Goal: Information Seeking & Learning: Learn about a topic

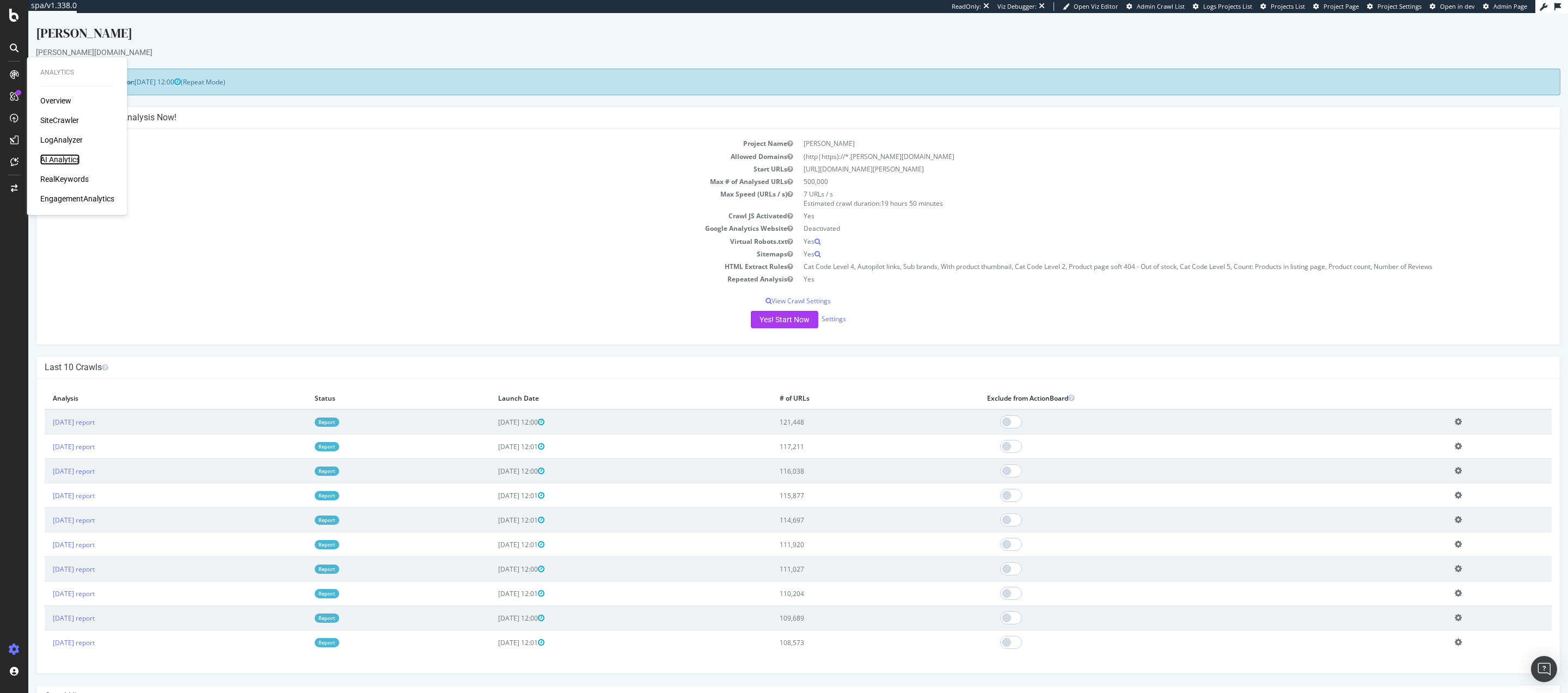
click at [61, 160] on div "AI Analytics" at bounding box center [60, 159] width 40 height 11
click at [60, 165] on div "CustomReports" at bounding box center [67, 165] width 54 height 11
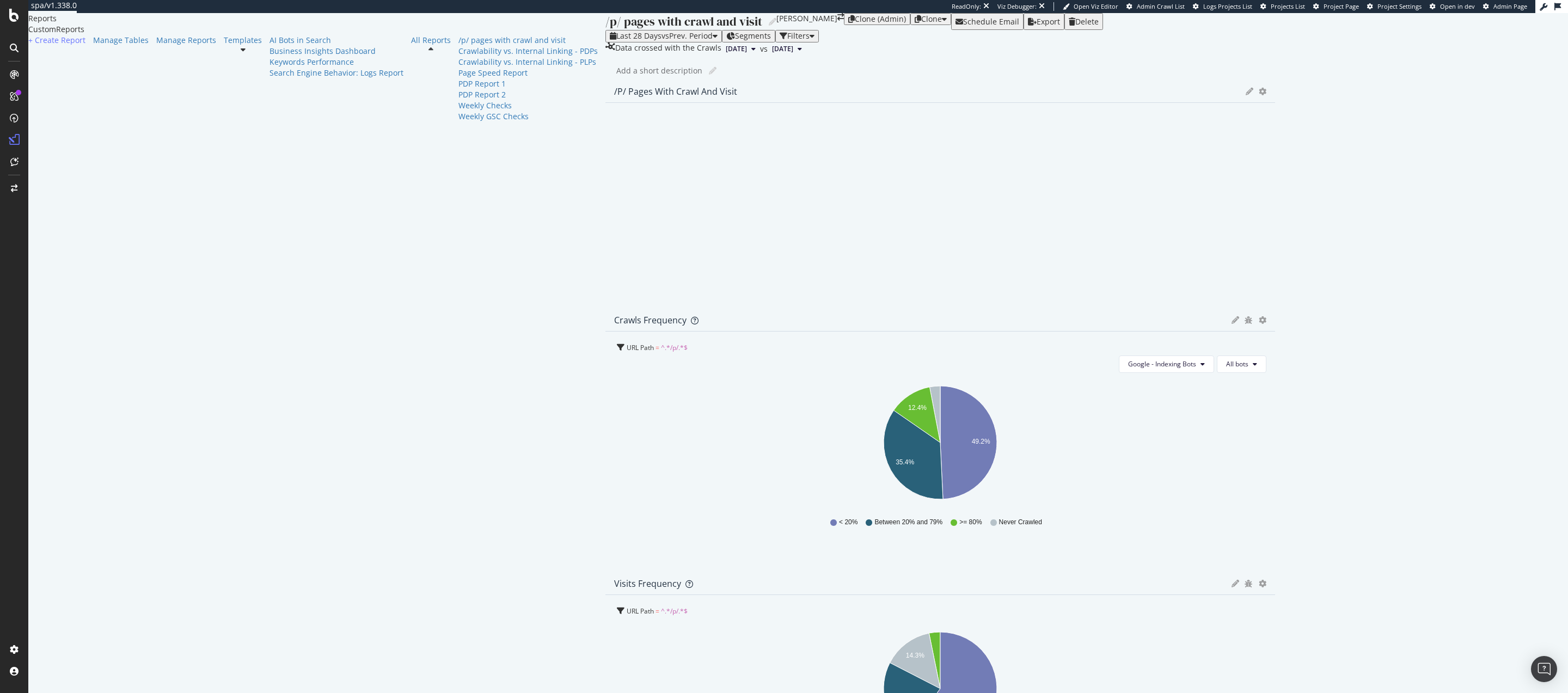
click at [240, 53] on icon at bounding box center [243, 49] width 5 height 7
click at [269, 46] on div "AI Bots in Search" at bounding box center [336, 40] width 134 height 11
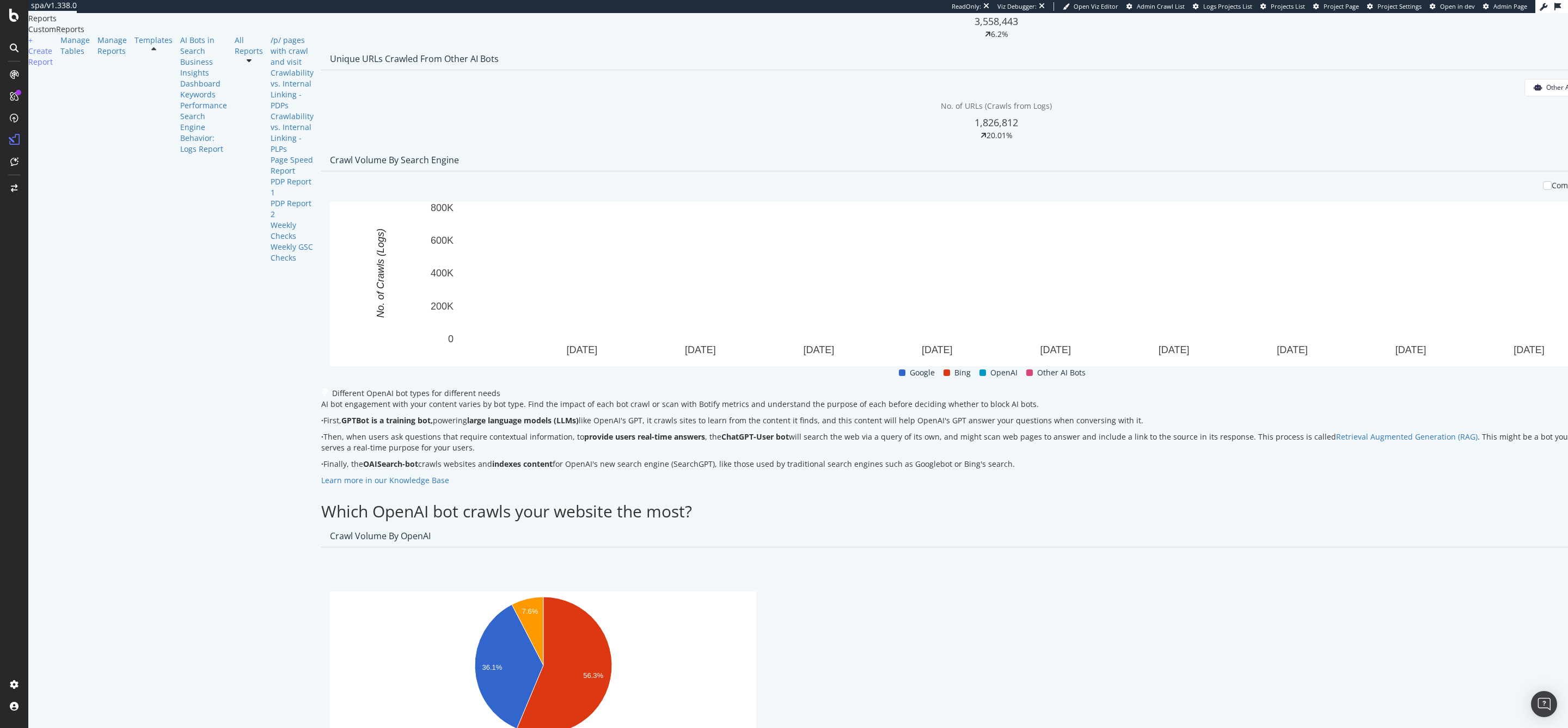
scroll to position [211, 0]
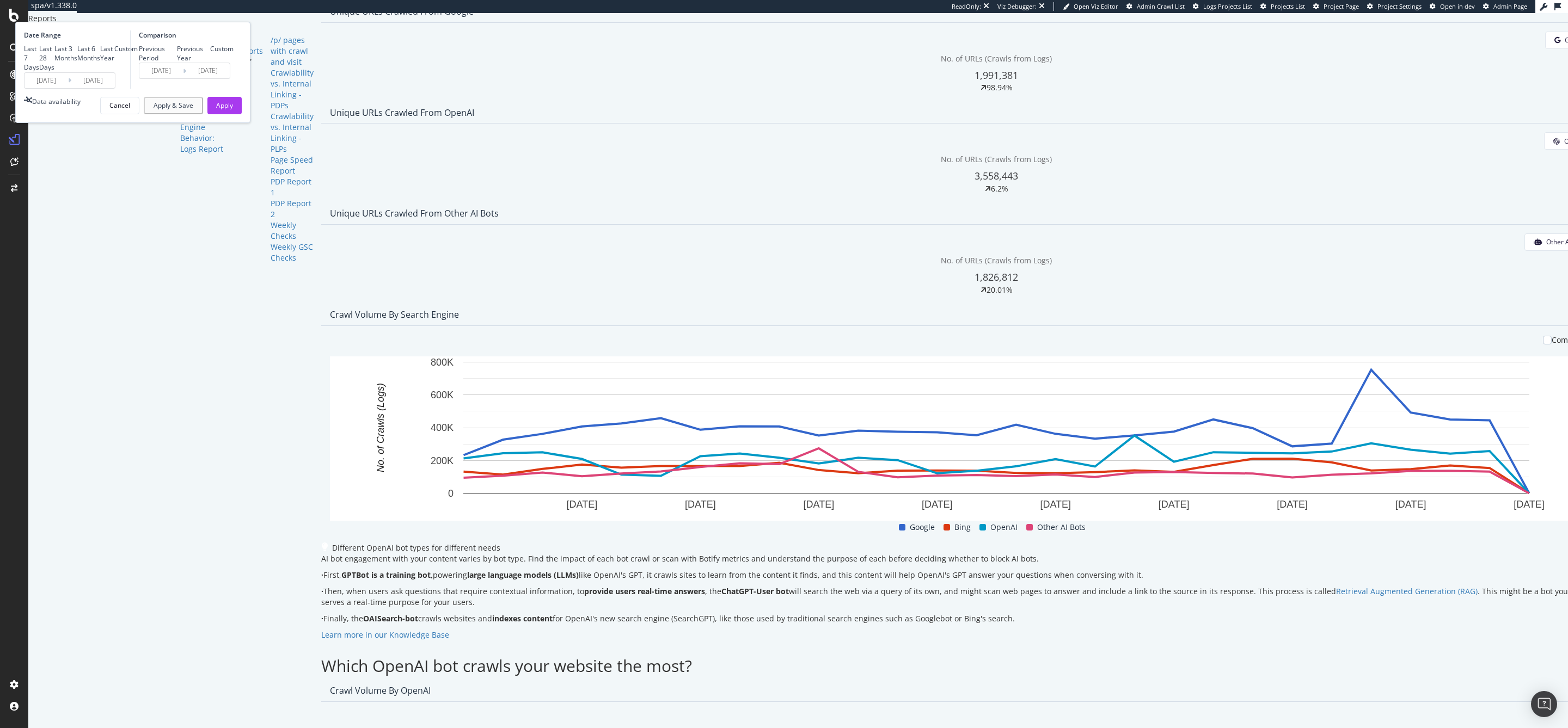
click at [77, 63] on div "Last 3 Months" at bounding box center [66, 53] width 23 height 18
type input "[DATE]"
click at [211, 63] on div "Previous Year" at bounding box center [193, 53] width 34 height 18
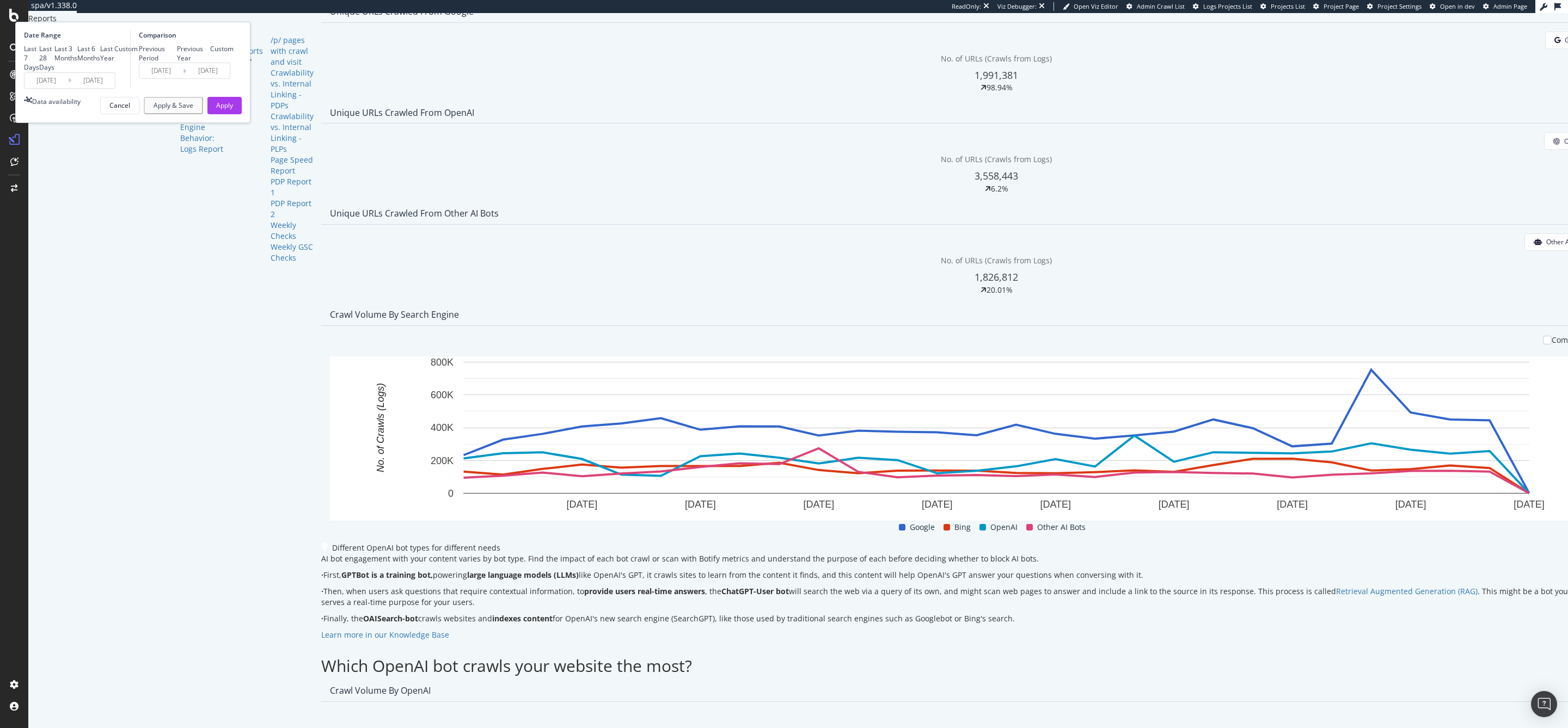
type input "[DATE]"
click at [233, 114] on div "Apply" at bounding box center [225, 105] width 17 height 16
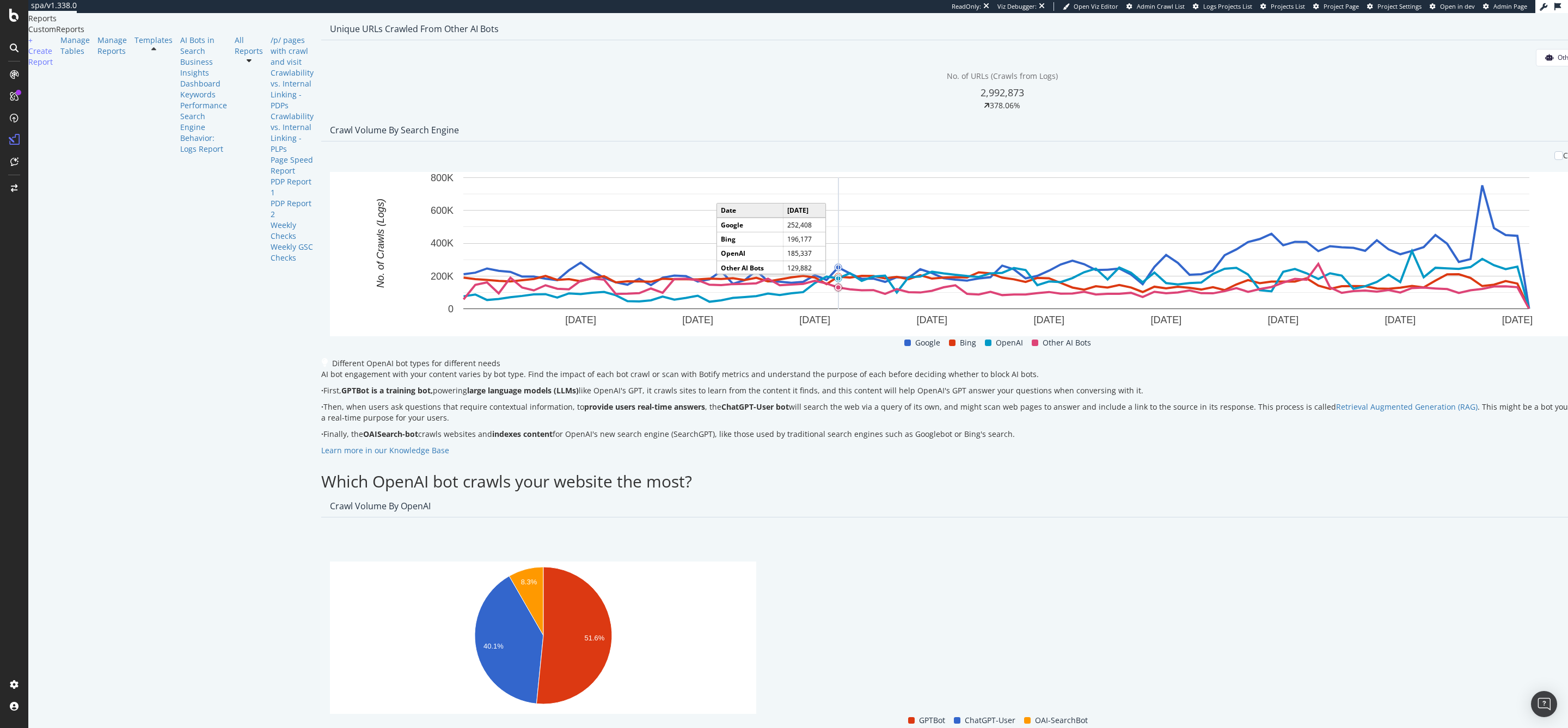
scroll to position [396, 0]
click at [1547, 166] on div "Compare periods" at bounding box center [1583, 157] width 72 height 17
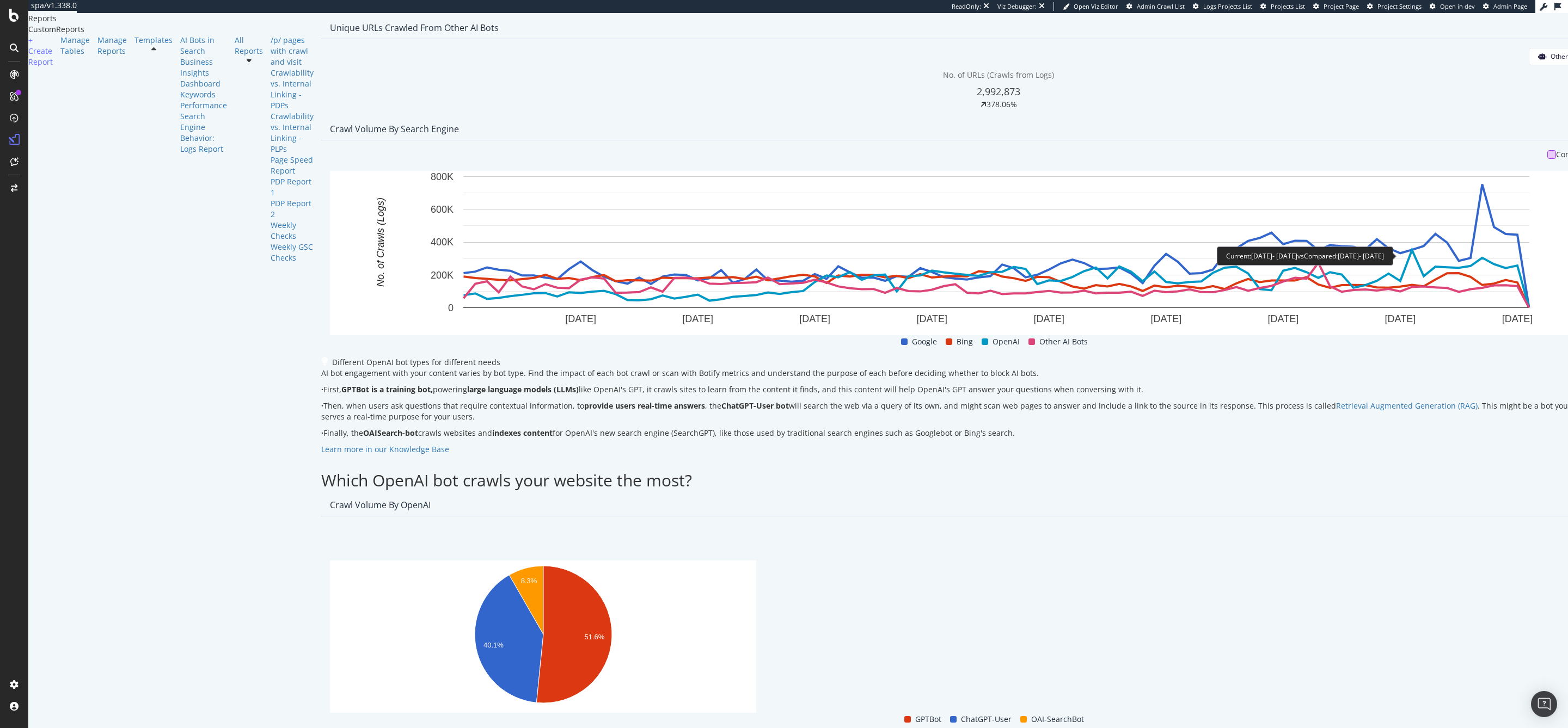
click at [1547, 159] on div at bounding box center [1552, 155] width 9 height 9
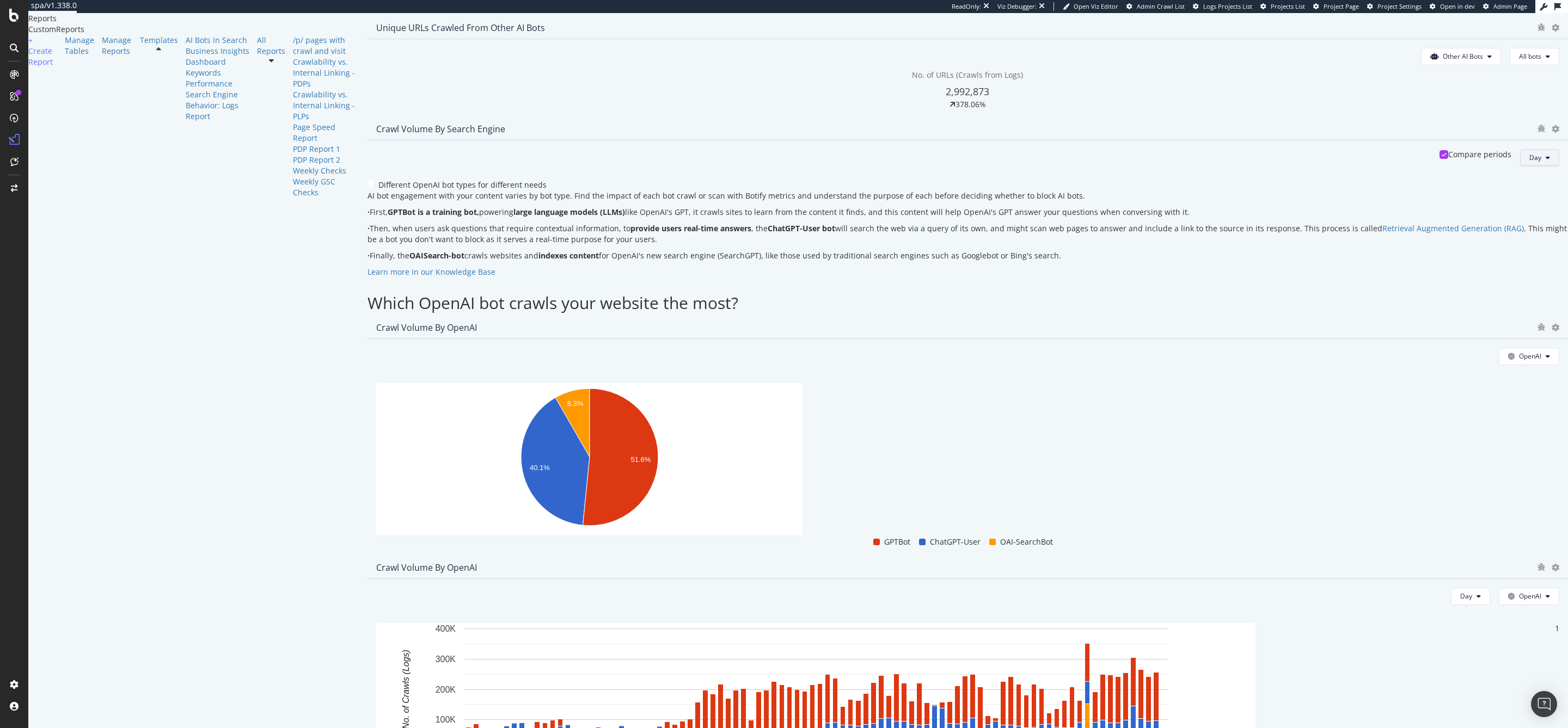
click at [1520, 166] on button "Day" at bounding box center [1540, 157] width 40 height 17
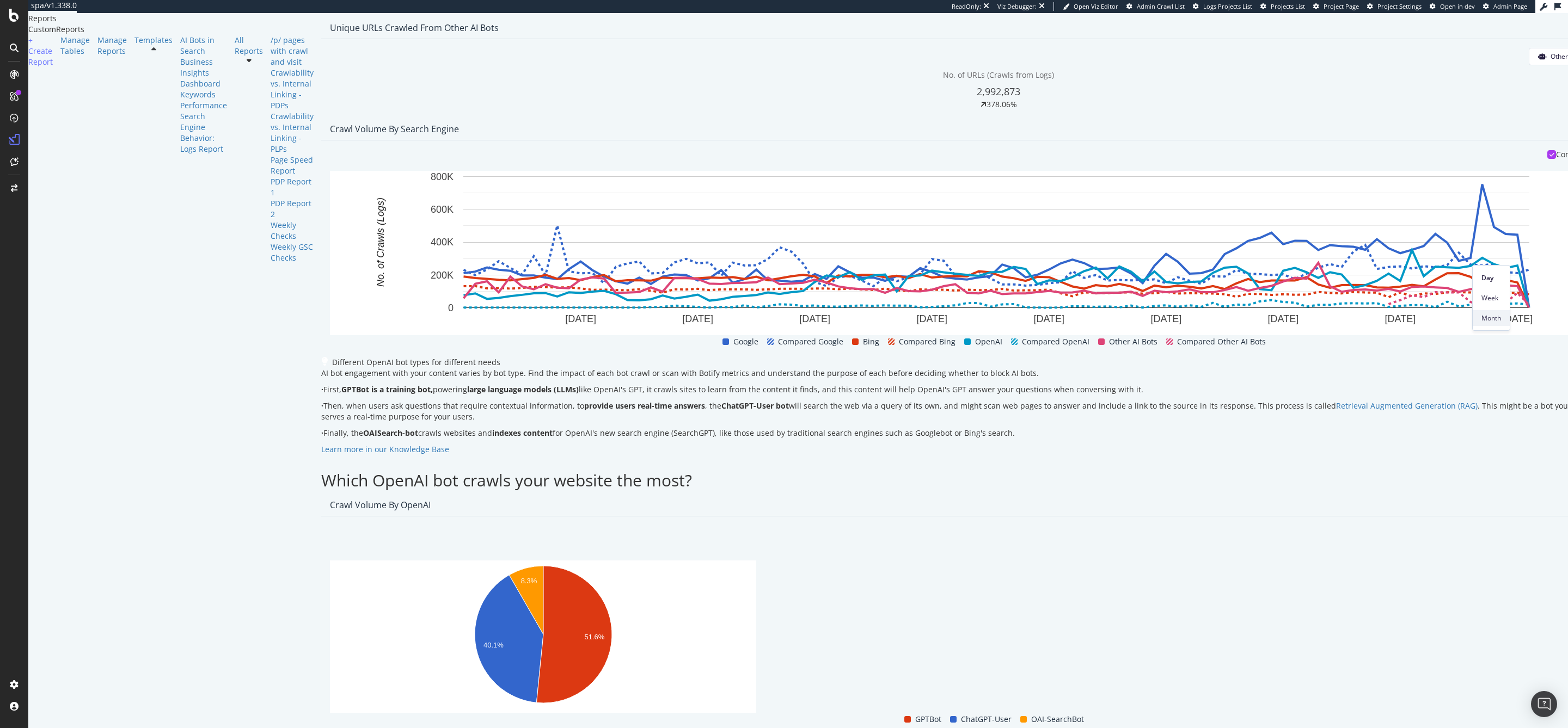
click at [1492, 314] on span "Month" at bounding box center [1491, 318] width 20 height 10
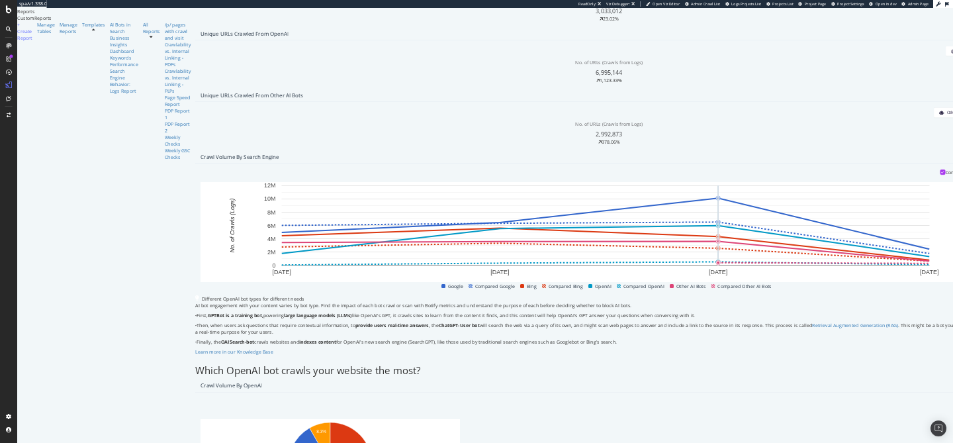
scroll to position [323, 0]
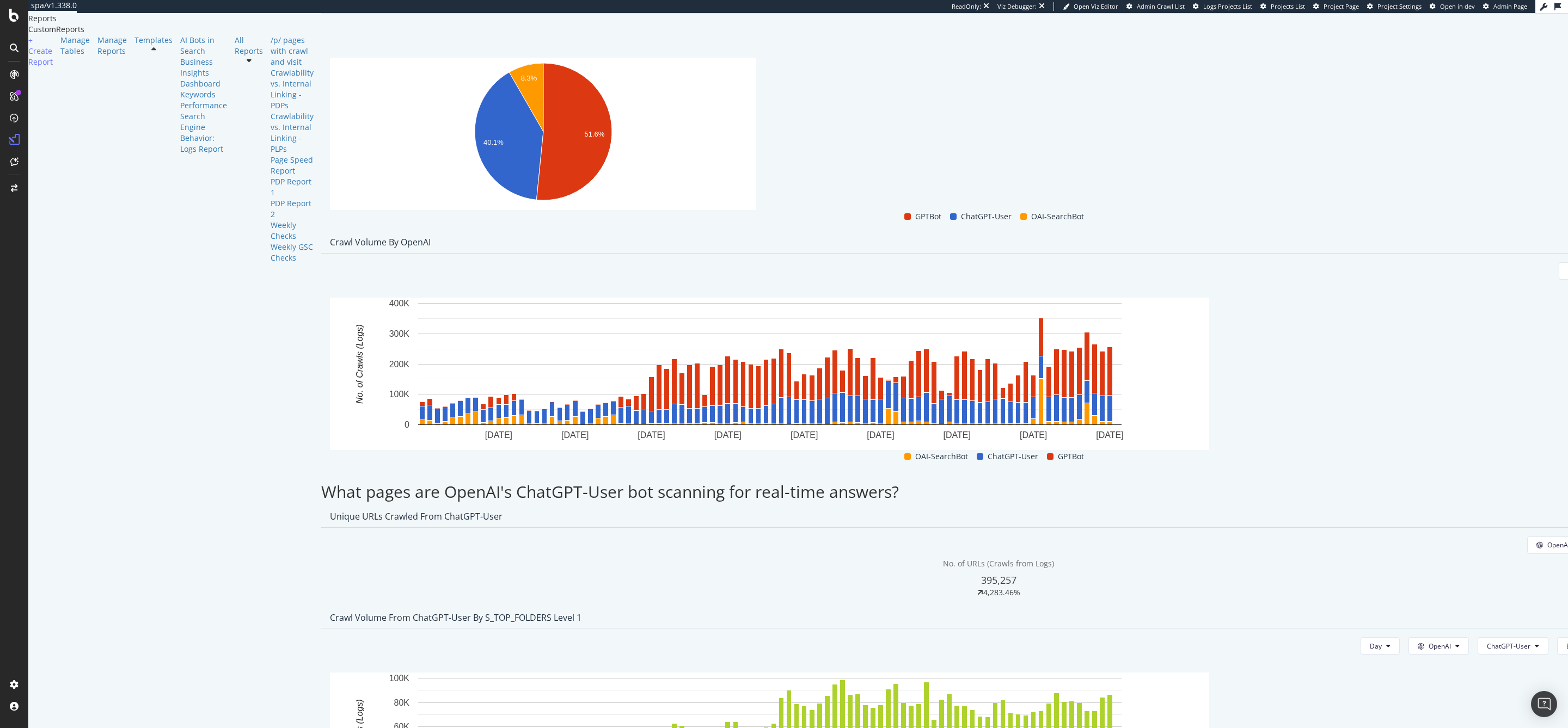
scroll to position [902, 0]
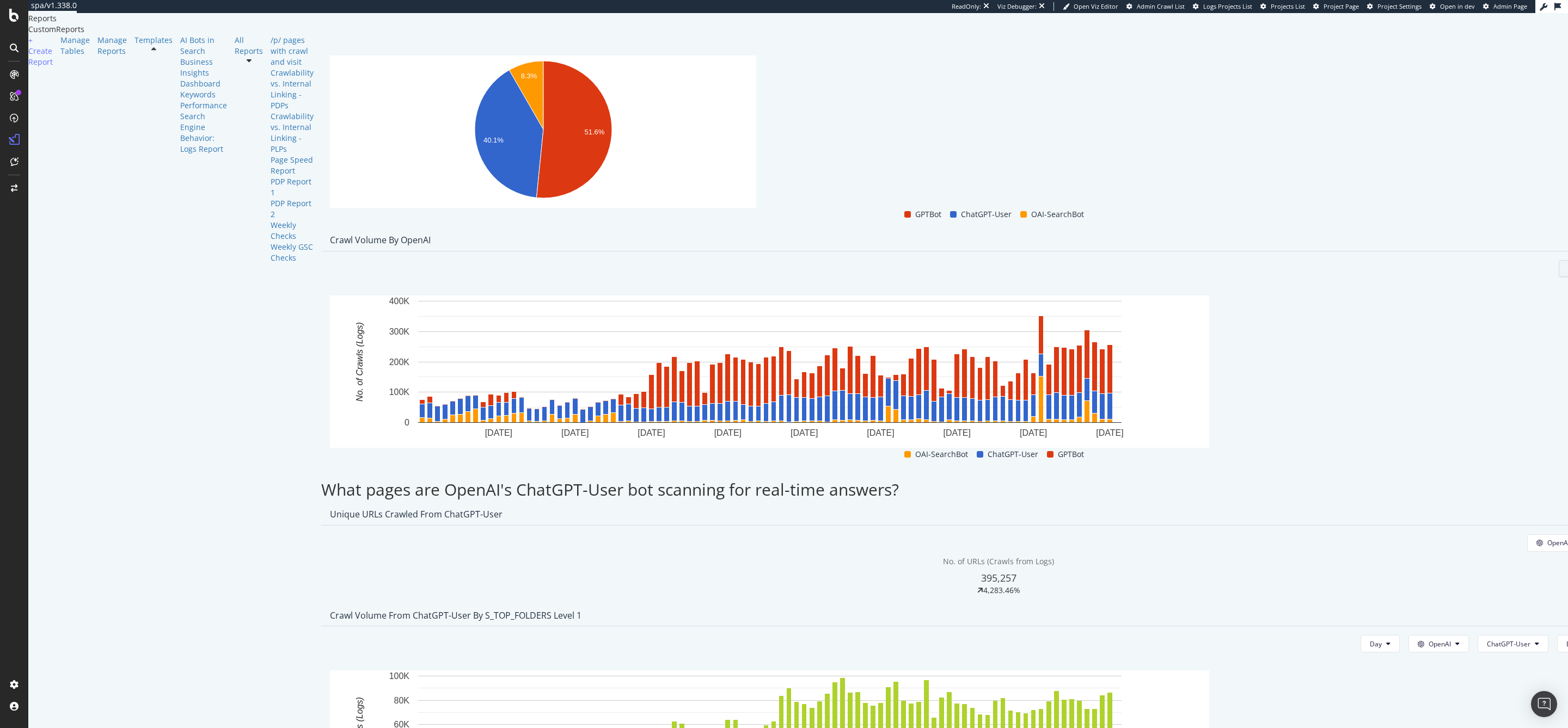
click at [1568, 264] on span "Day" at bounding box center [1574, 268] width 12 height 9
click at [1425, 204] on span "Week" at bounding box center [1422, 202] width 20 height 10
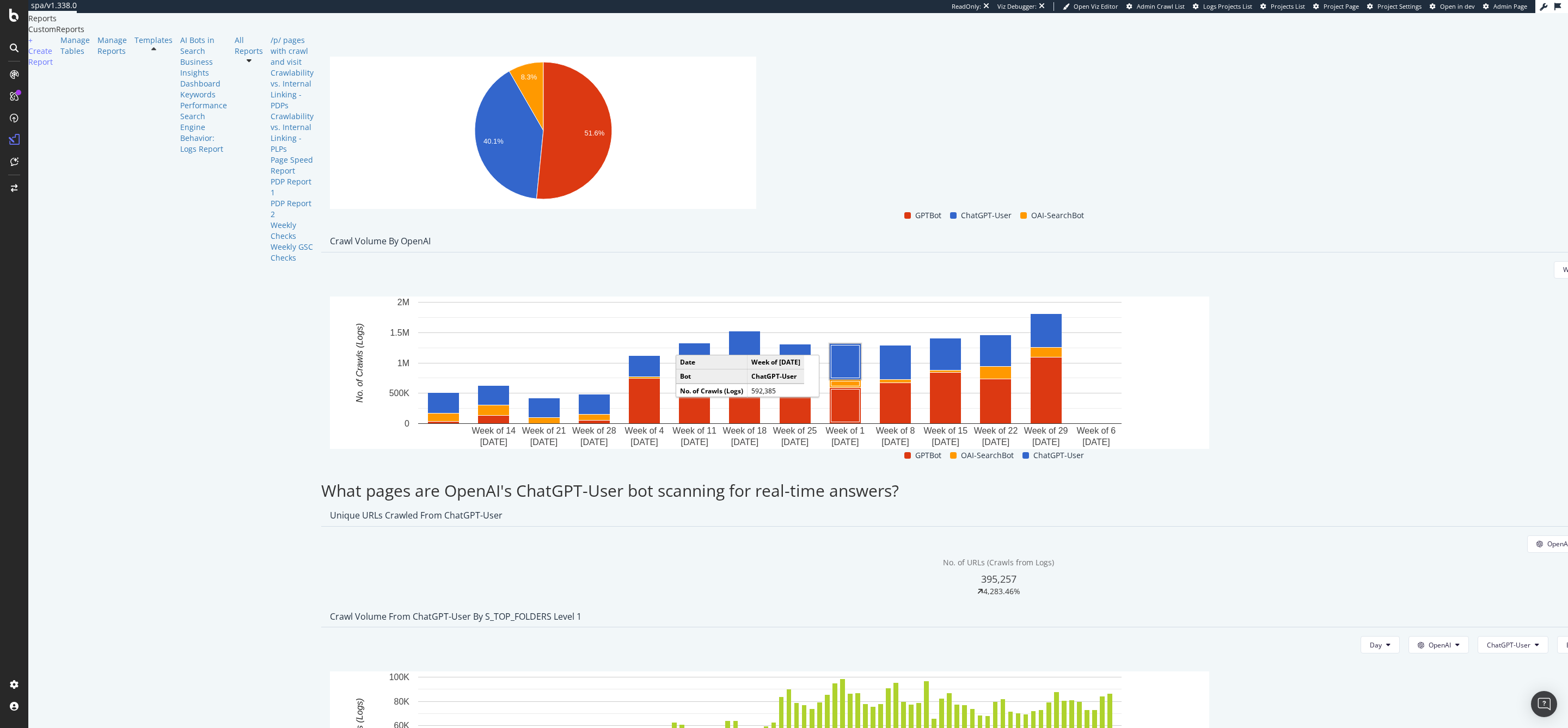
scroll to position [902, 0]
